Goal: Obtain resource: Download file/media

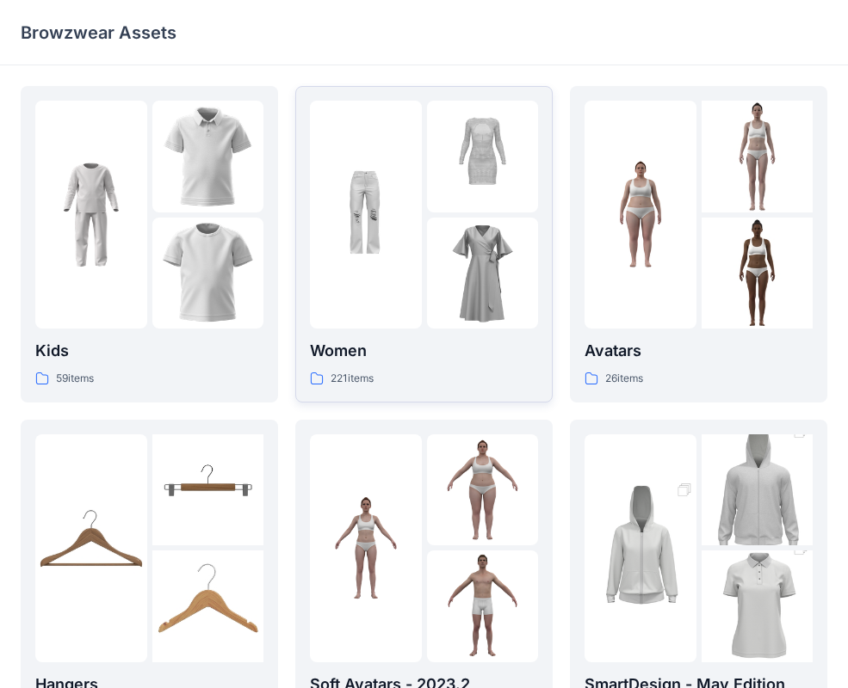
click at [527, 219] on img at bounding box center [483, 274] width 112 height 112
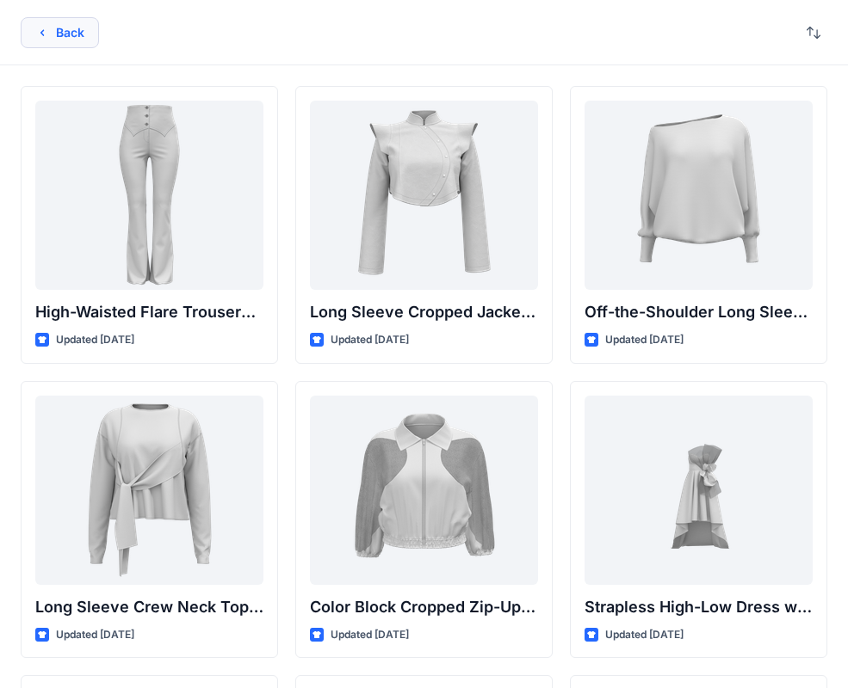
click at [66, 38] on button "Back" at bounding box center [60, 32] width 78 height 31
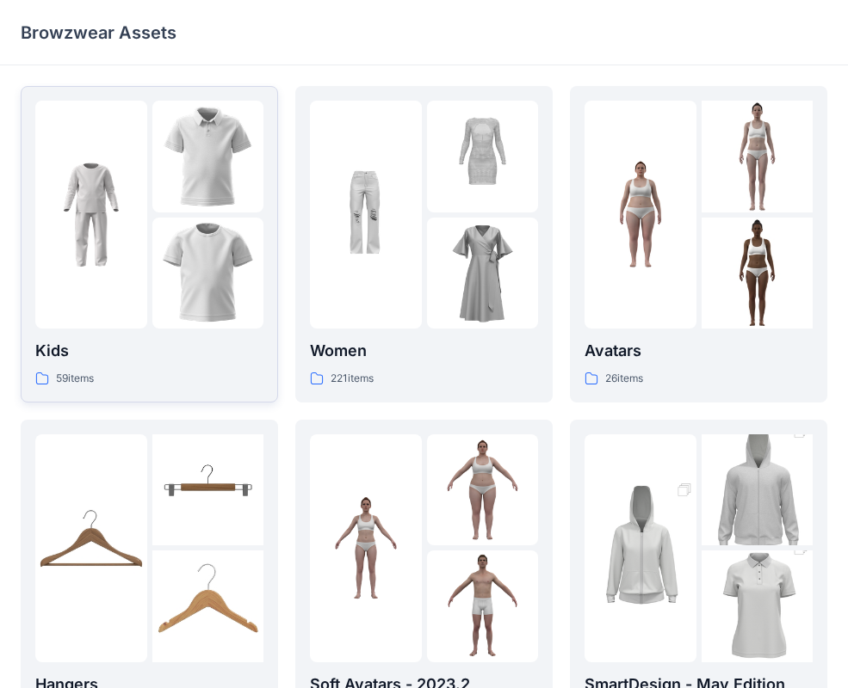
click at [131, 226] on img at bounding box center [91, 215] width 112 height 112
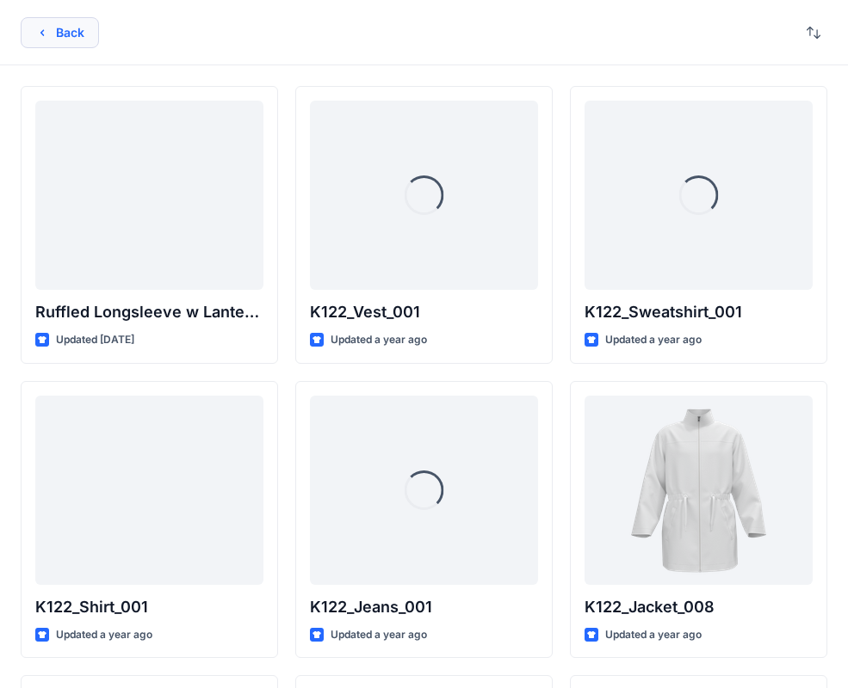
click at [63, 28] on button "Back" at bounding box center [60, 32] width 78 height 31
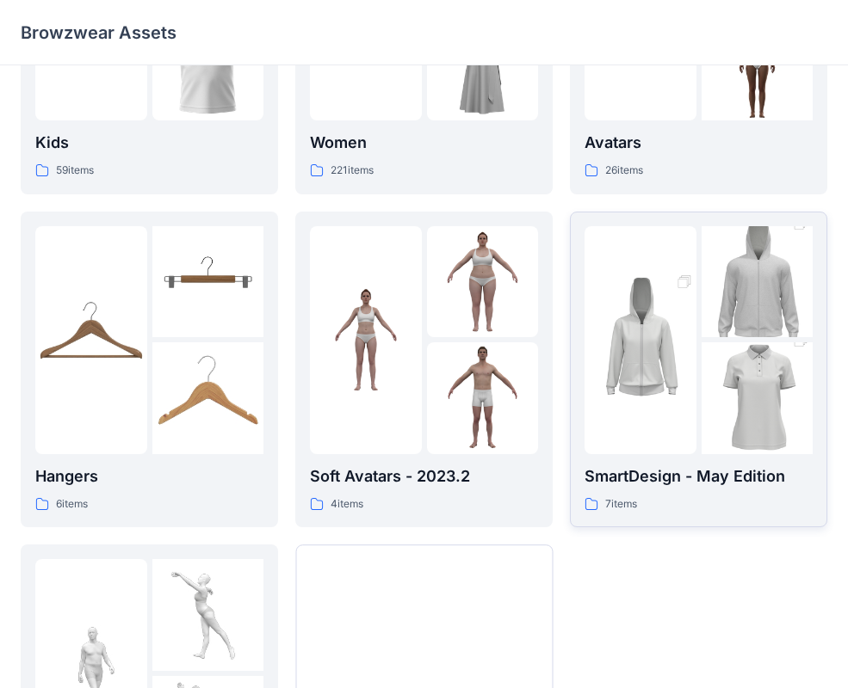
scroll to position [212, 0]
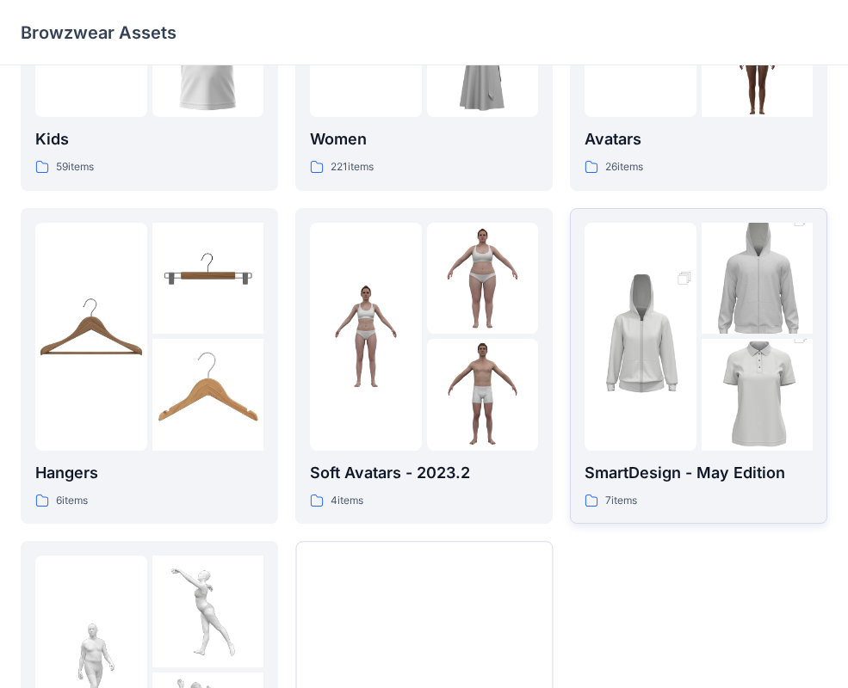
click at [731, 387] on img at bounding box center [757, 395] width 112 height 167
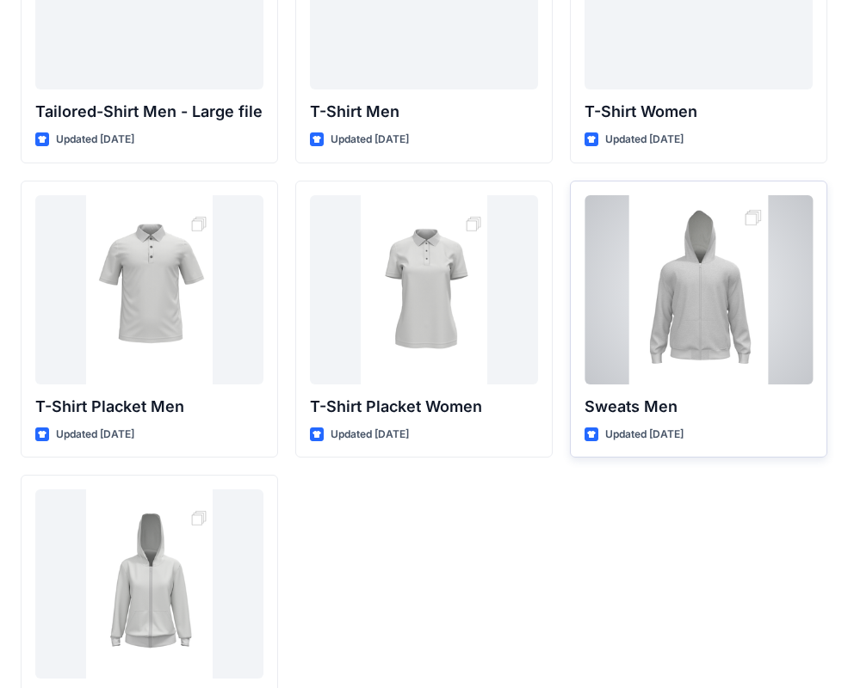
scroll to position [253, 0]
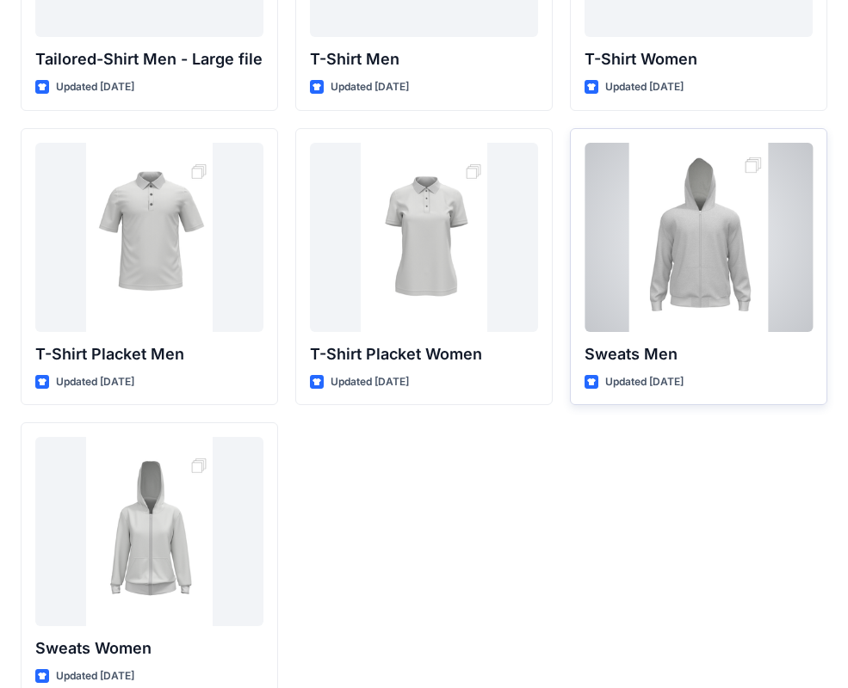
click at [707, 284] on div at bounding box center [698, 237] width 228 height 189
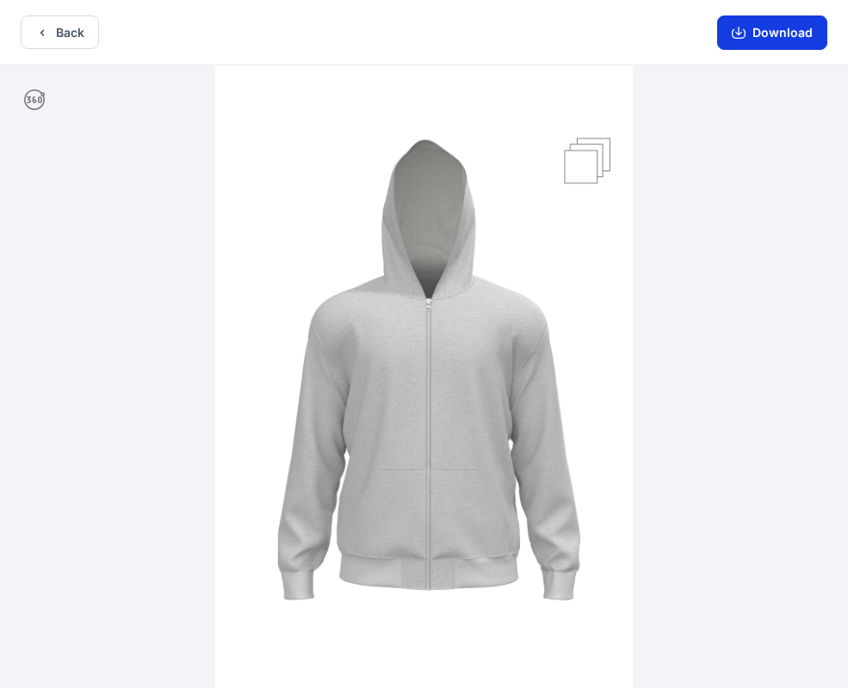
click at [762, 35] on button "Download" at bounding box center [772, 32] width 110 height 34
click at [62, 28] on button "Back" at bounding box center [60, 32] width 78 height 34
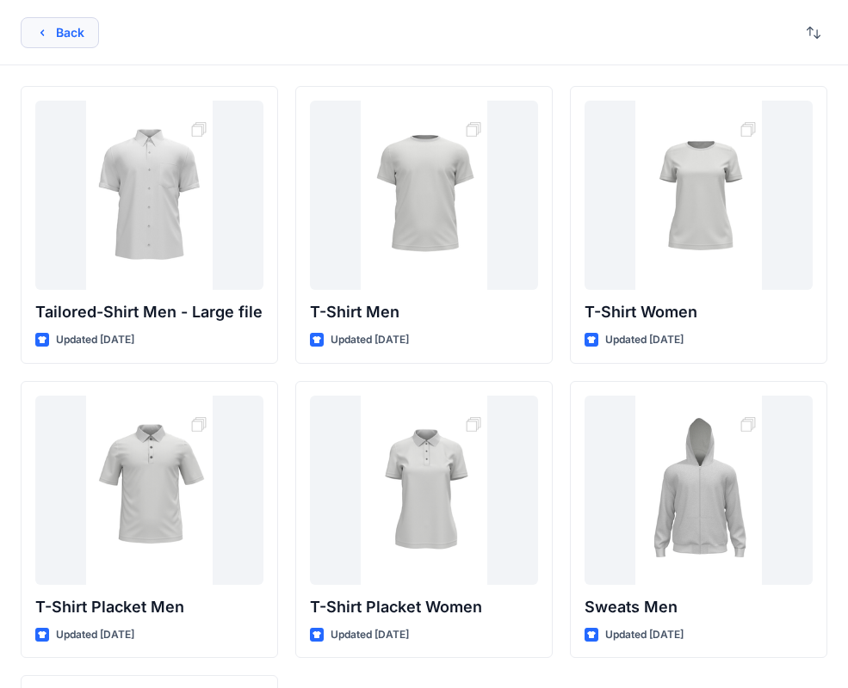
click at [54, 29] on button "Back" at bounding box center [60, 32] width 78 height 31
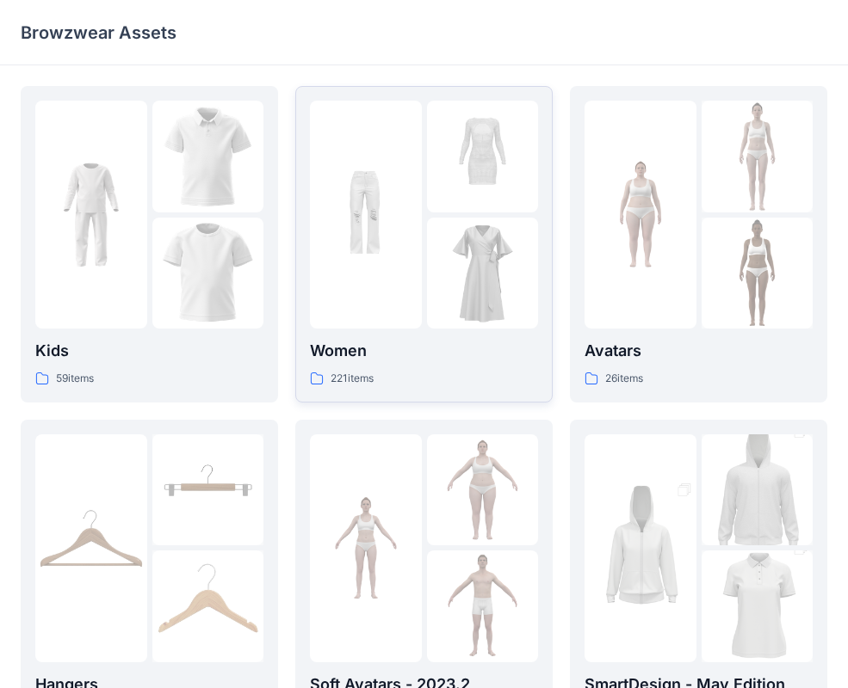
scroll to position [212, 0]
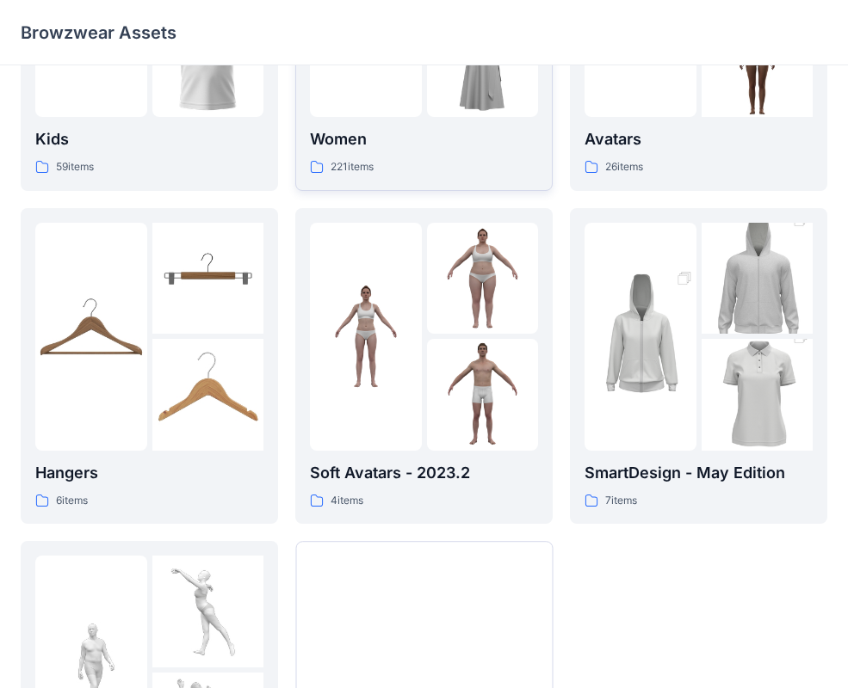
click at [431, 163] on div "221 items" at bounding box center [424, 167] width 228 height 18
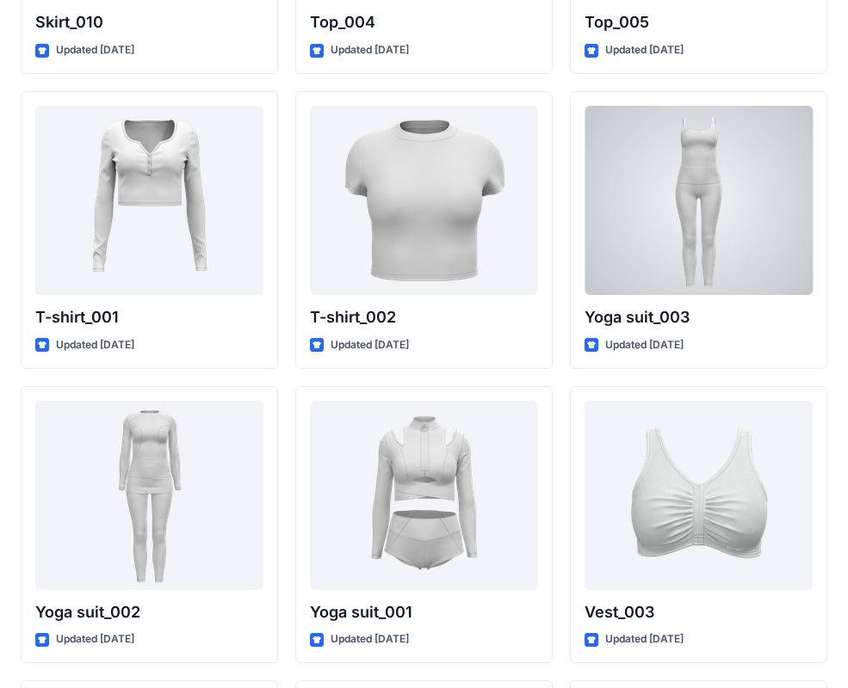
scroll to position [9133, 0]
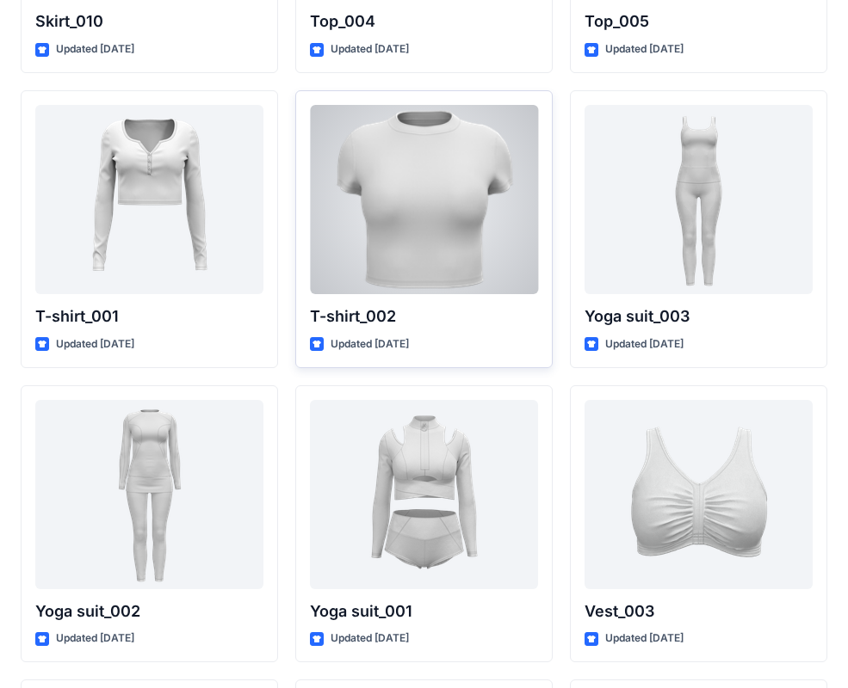
click at [498, 197] on div at bounding box center [424, 199] width 228 height 189
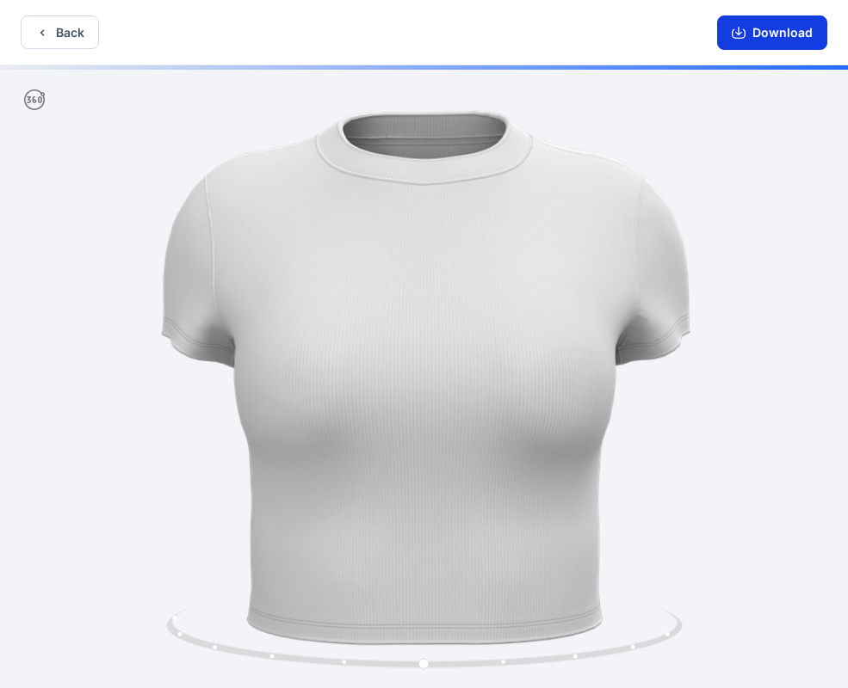
click at [788, 34] on button "Download" at bounding box center [772, 32] width 110 height 34
click at [70, 34] on button "Back" at bounding box center [60, 32] width 78 height 34
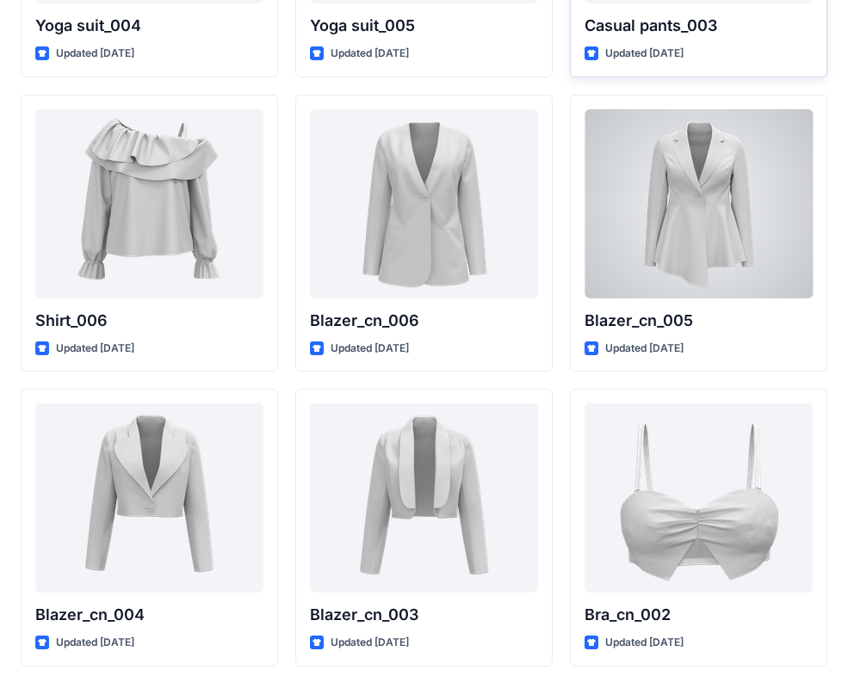
scroll to position [10027, 0]
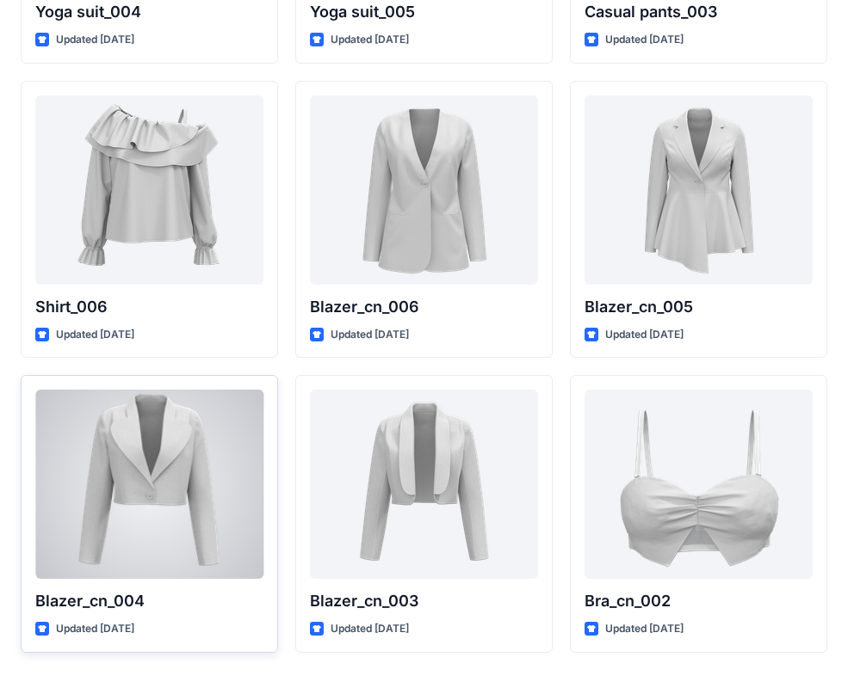
click at [204, 432] on div at bounding box center [149, 484] width 228 height 189
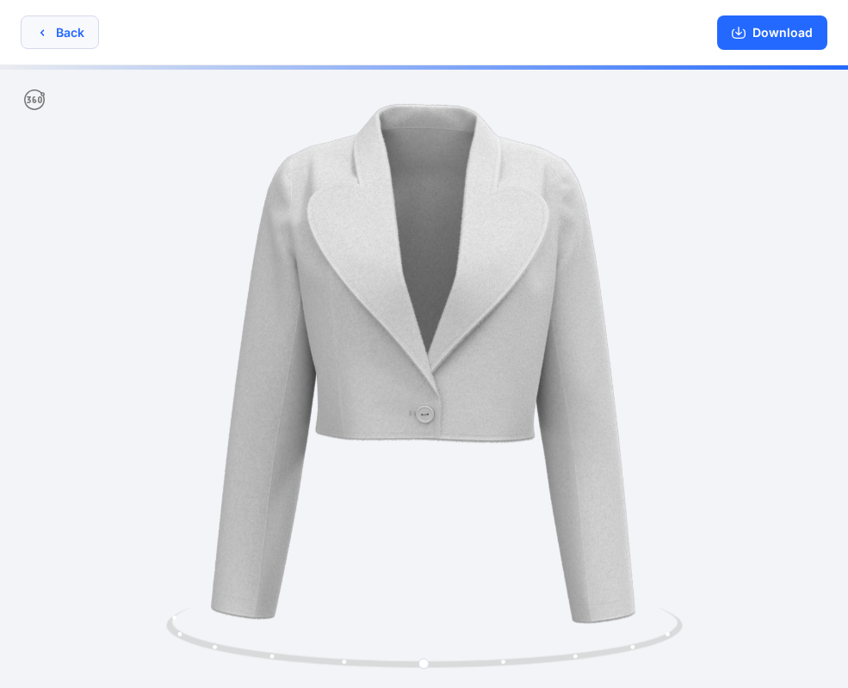
click at [71, 42] on button "Back" at bounding box center [60, 32] width 78 height 34
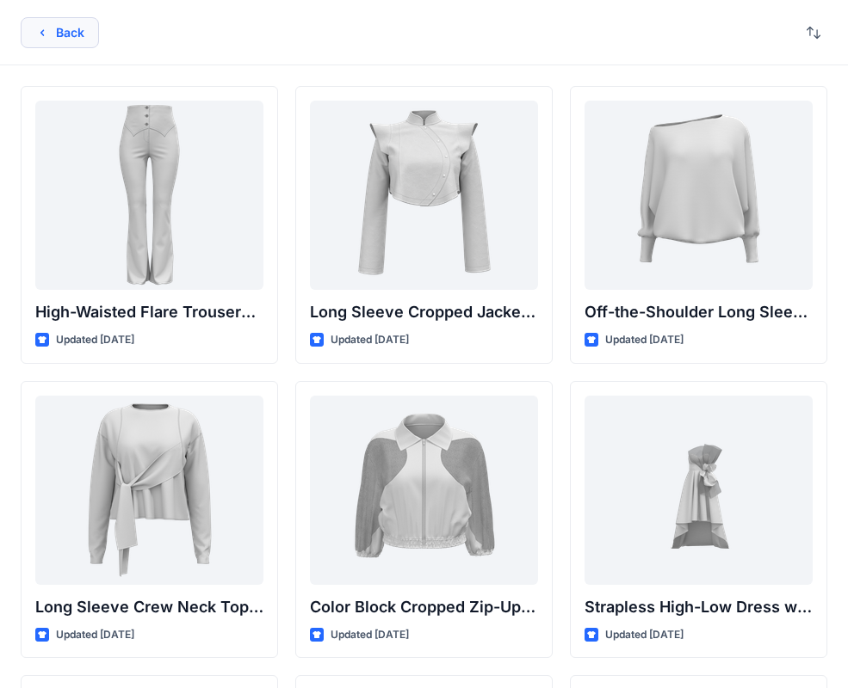
click at [83, 40] on button "Back" at bounding box center [60, 32] width 78 height 31
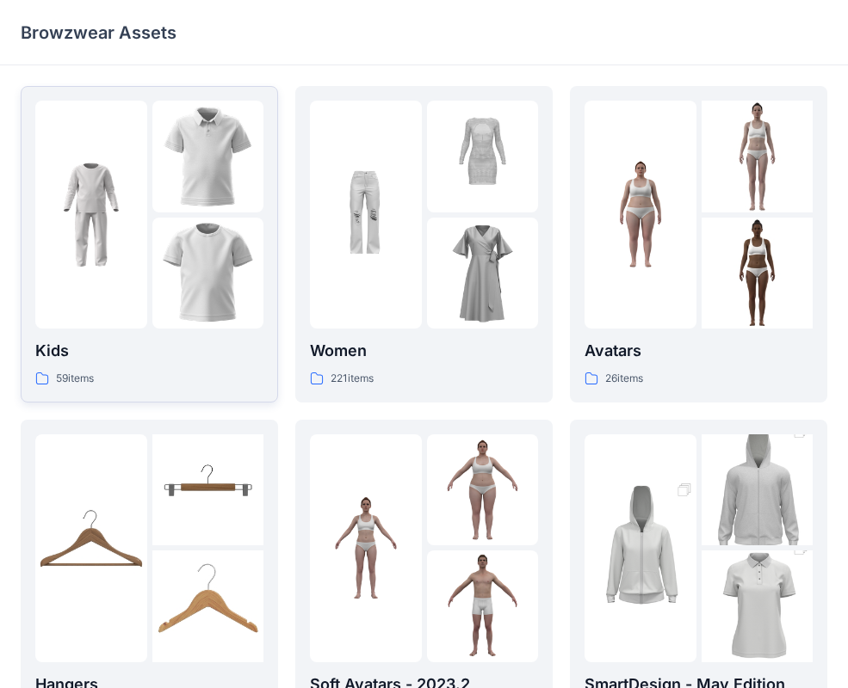
click at [226, 291] on img at bounding box center [208, 274] width 112 height 112
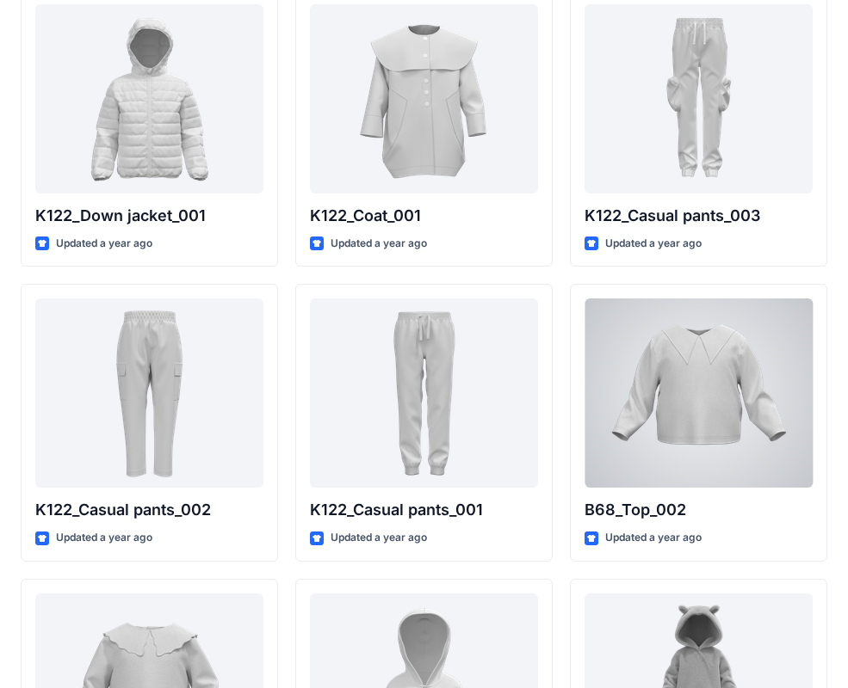
scroll to position [1581, 0]
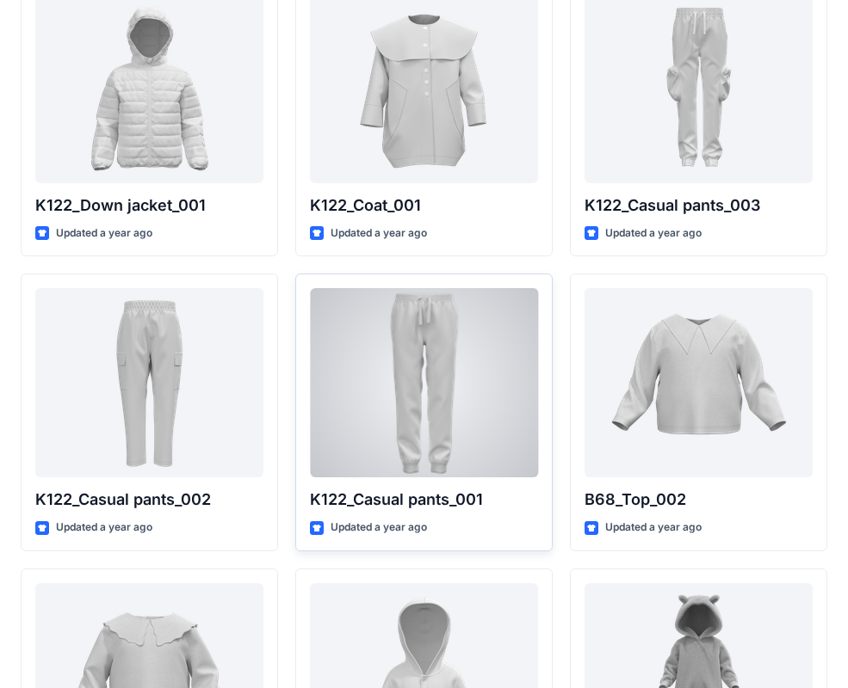
click at [390, 380] on div at bounding box center [424, 382] width 228 height 189
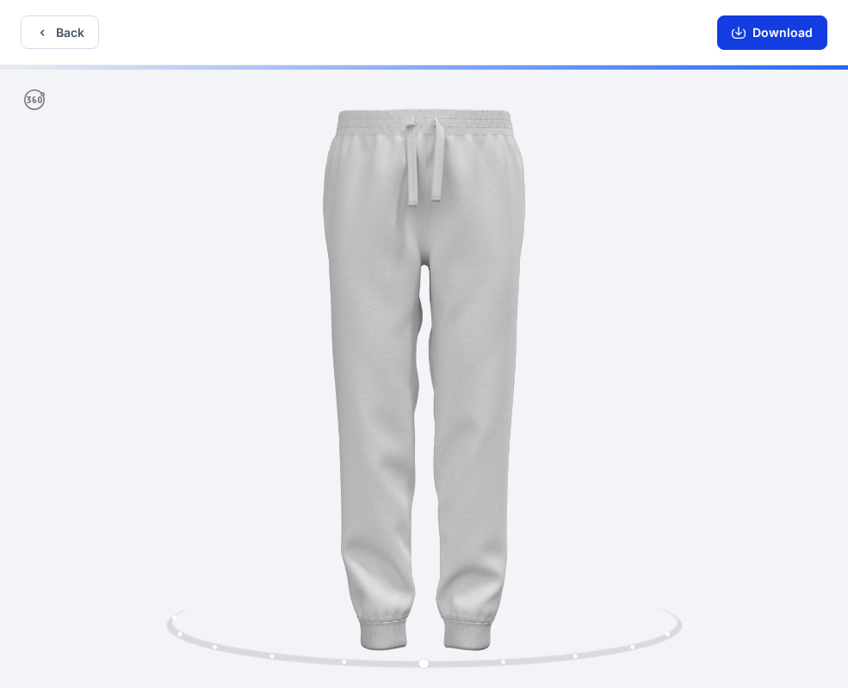
click at [749, 34] on button "Download" at bounding box center [772, 32] width 110 height 34
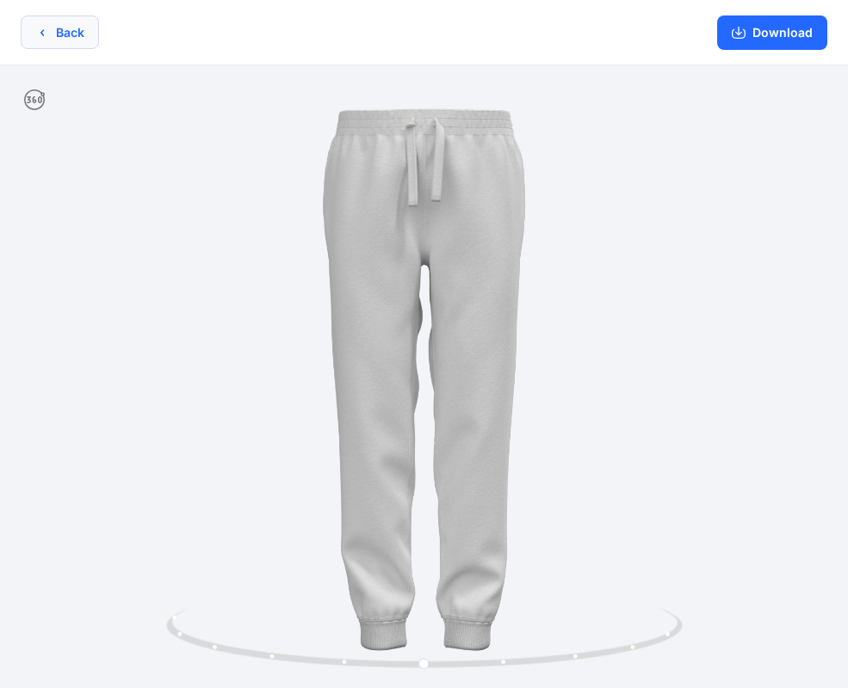
click at [66, 33] on button "Back" at bounding box center [60, 32] width 78 height 34
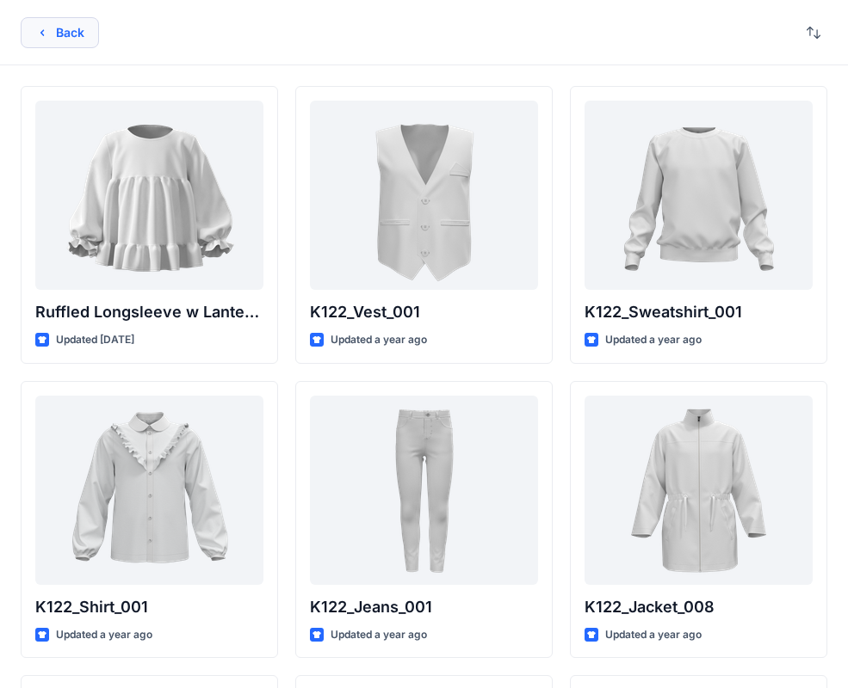
click at [41, 24] on button "Back" at bounding box center [60, 32] width 78 height 31
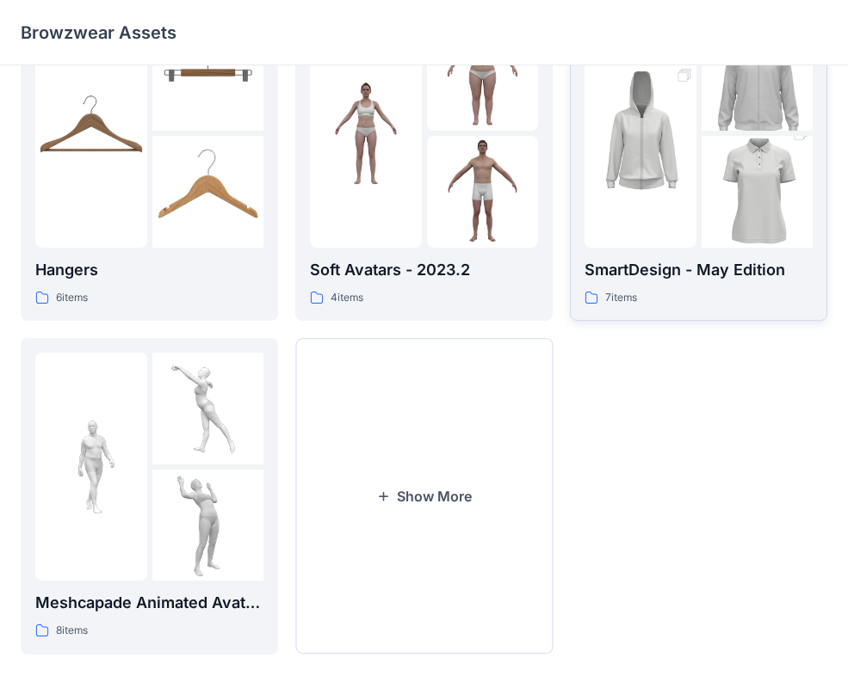
scroll to position [420, 0]
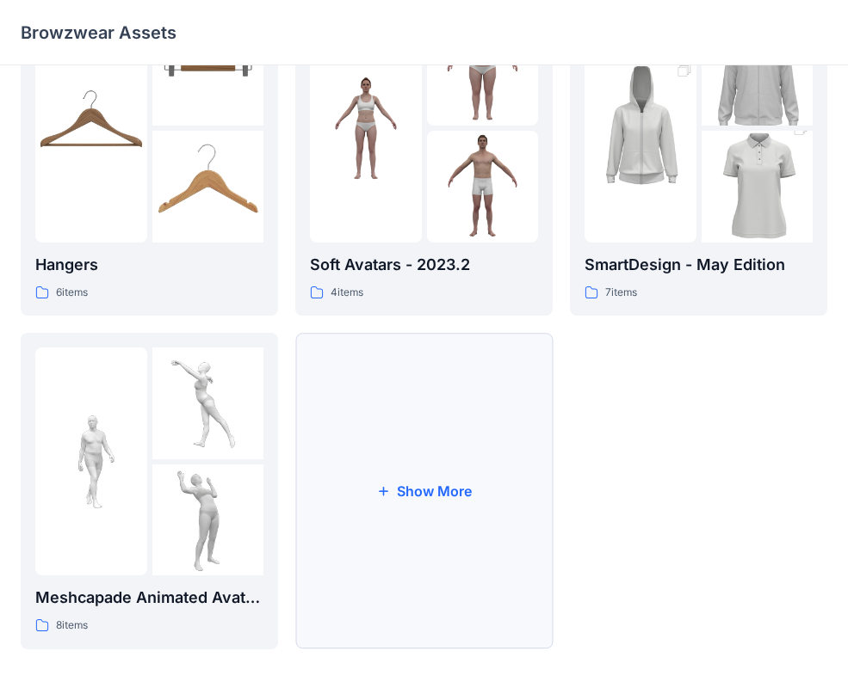
click at [450, 495] on button "Show More" at bounding box center [423, 491] width 257 height 317
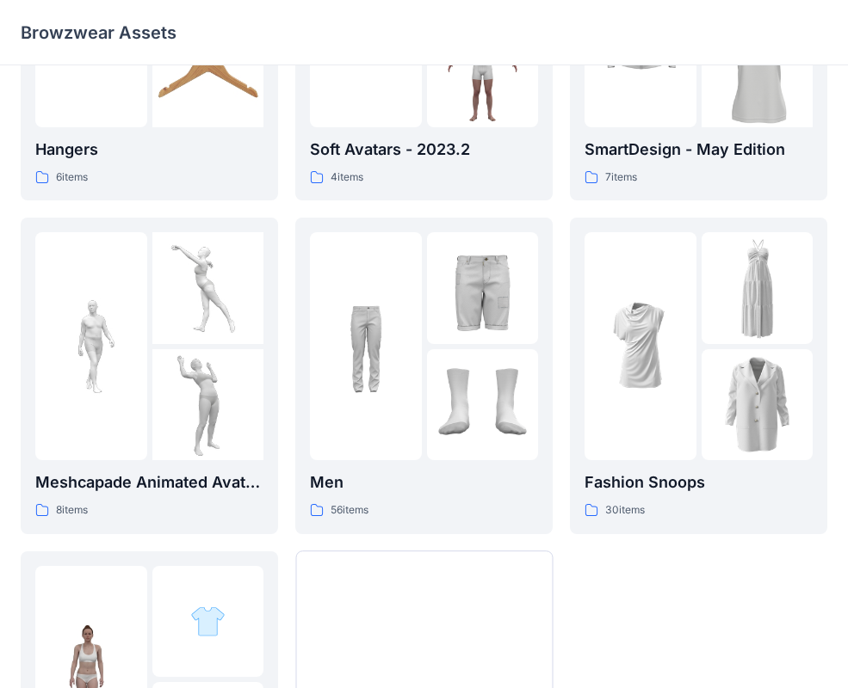
scroll to position [747, 0]
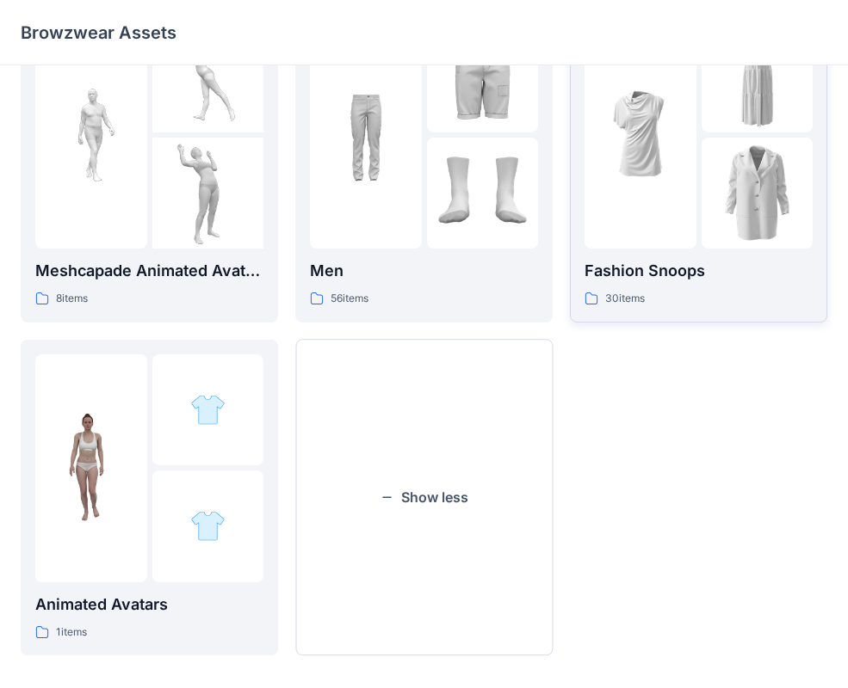
click at [708, 133] on div at bounding box center [757, 135] width 112 height 228
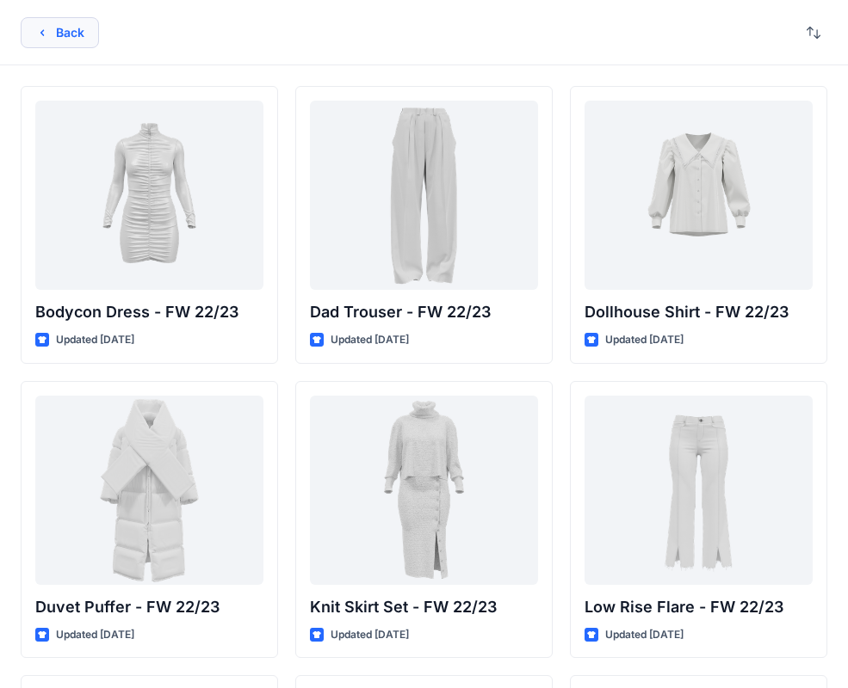
click at [67, 34] on button "Back" at bounding box center [60, 32] width 78 height 31
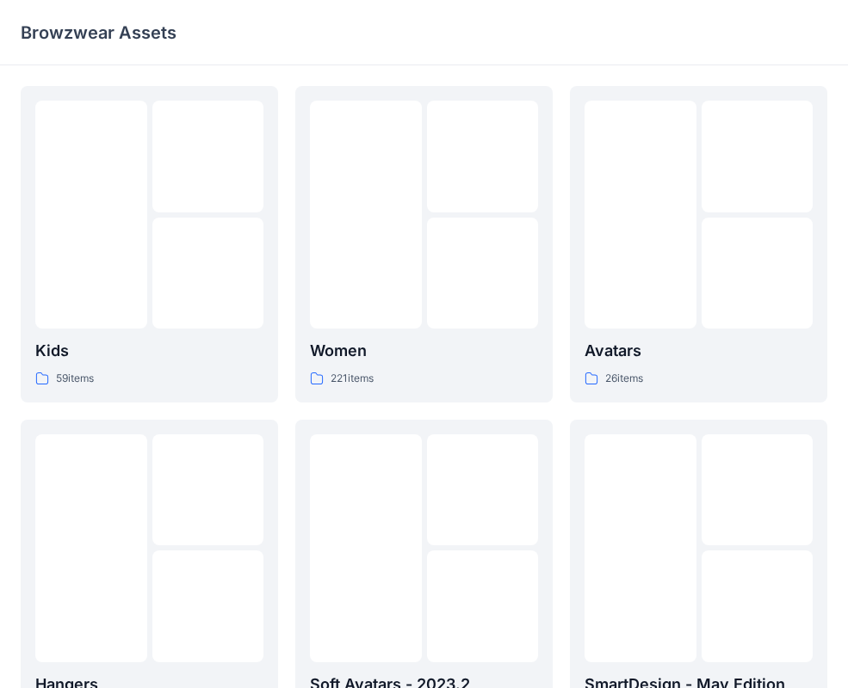
scroll to position [747, 0]
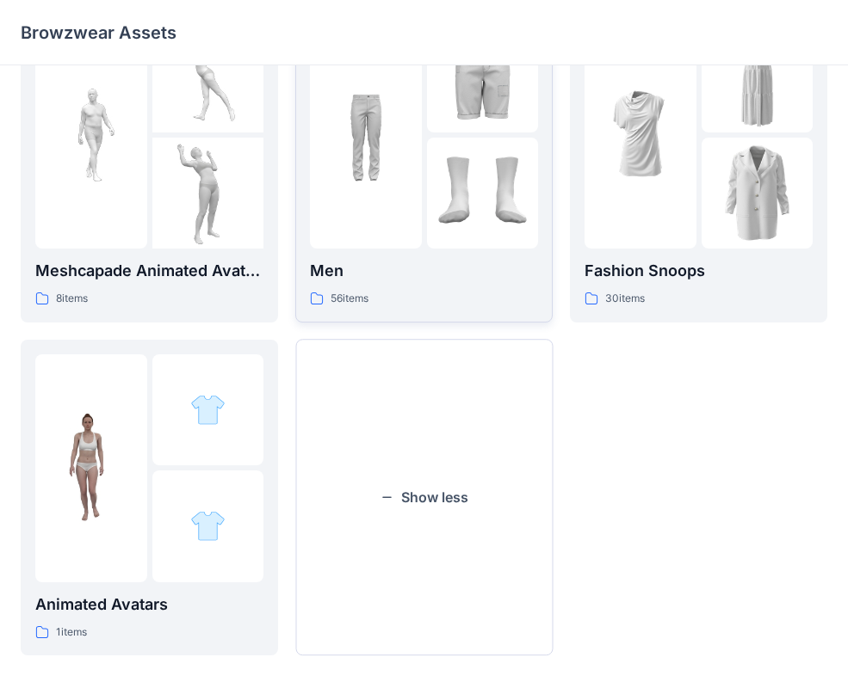
click at [489, 179] on img at bounding box center [483, 194] width 112 height 112
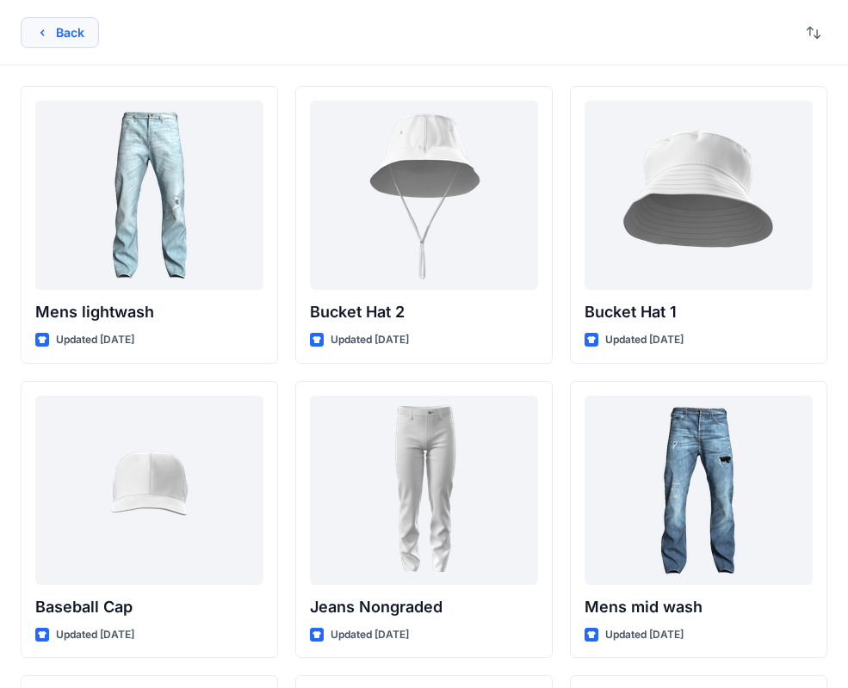
click at [63, 27] on button "Back" at bounding box center [60, 32] width 78 height 31
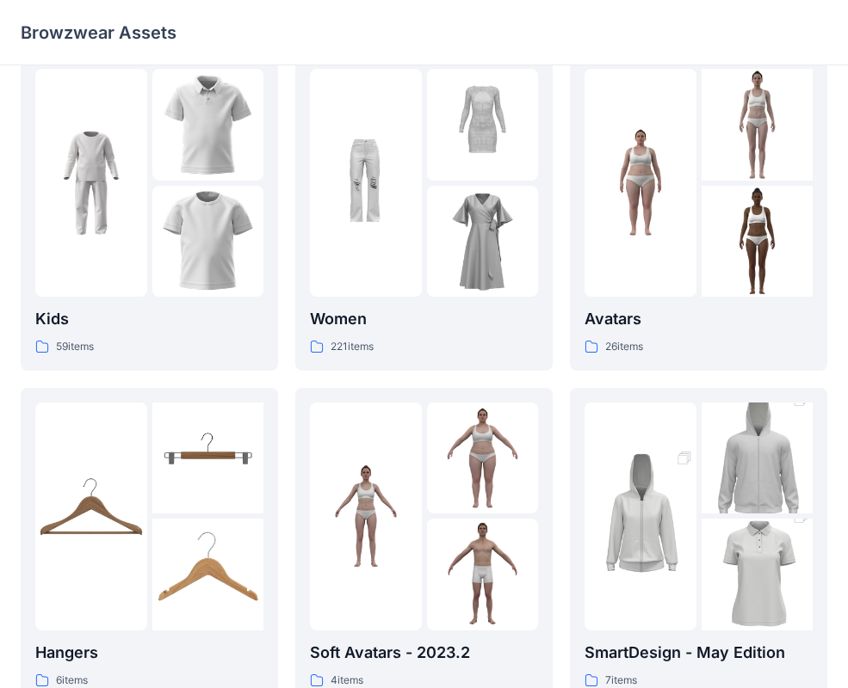
scroll to position [32, 0]
click at [417, 196] on img at bounding box center [366, 183] width 112 height 112
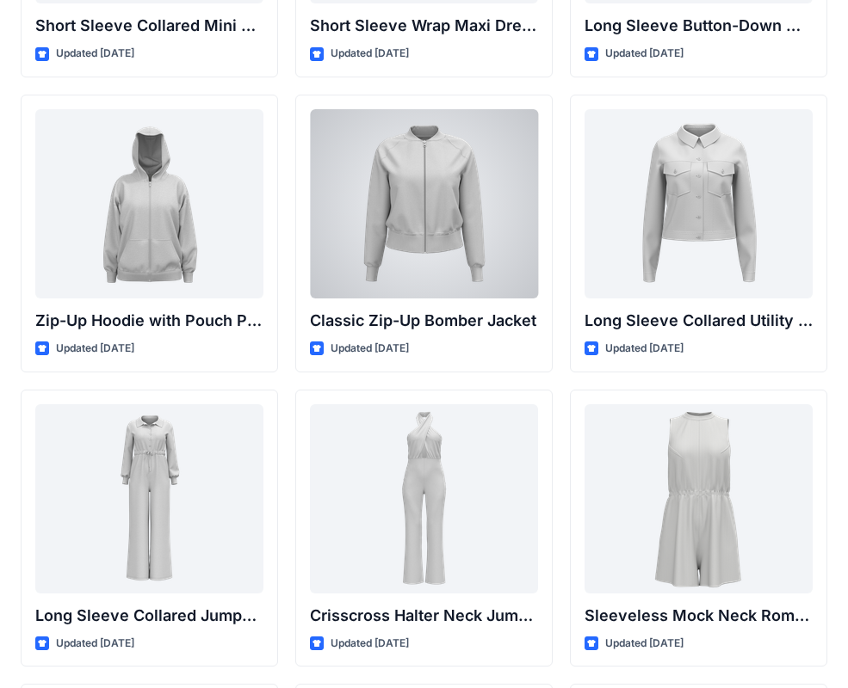
scroll to position [3237, 0]
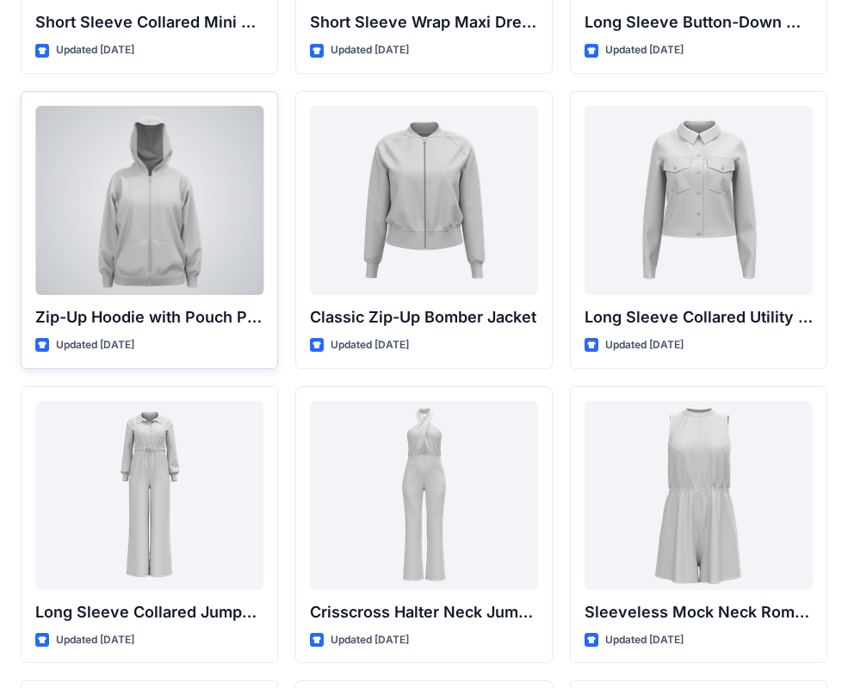
click at [231, 249] on div at bounding box center [149, 200] width 228 height 189
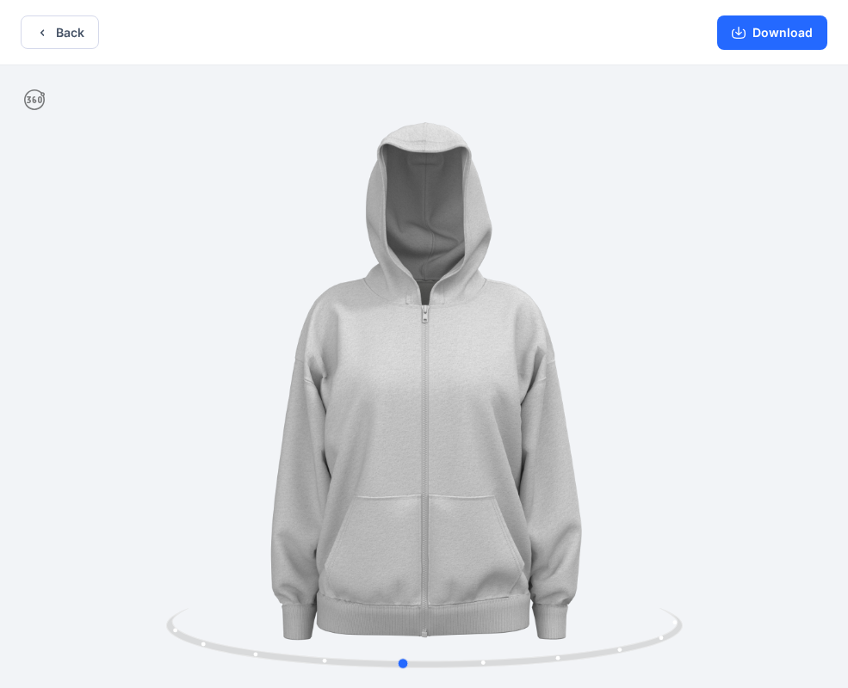
drag, startPoint x: 797, startPoint y: 367, endPoint x: 775, endPoint y: 373, distance: 22.6
click at [805, 40] on button "Download" at bounding box center [772, 32] width 110 height 34
click at [64, 32] on button "Back" at bounding box center [60, 32] width 78 height 34
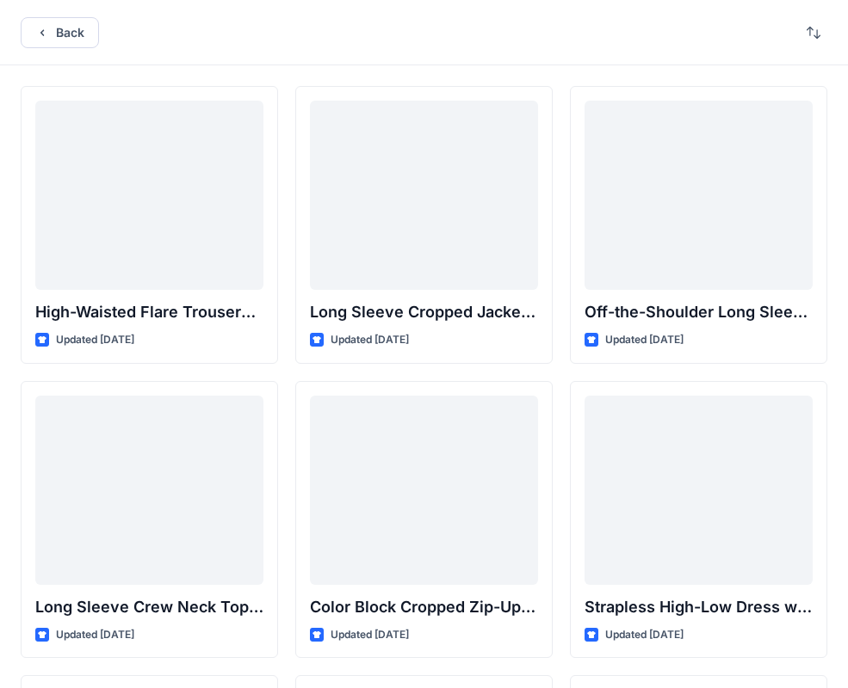
scroll to position [3237, 0]
